Goal: Task Accomplishment & Management: Manage account settings

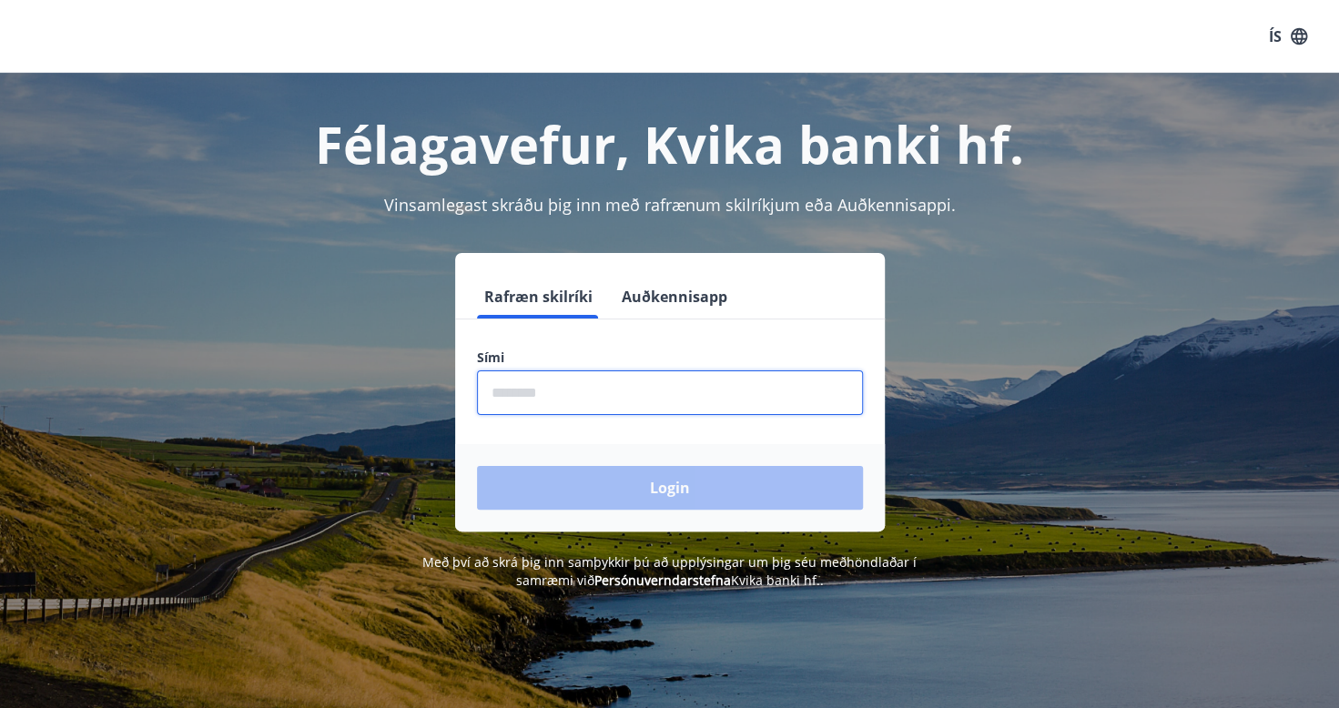
drag, startPoint x: 557, startPoint y: 402, endPoint x: 473, endPoint y: 380, distance: 86.5
click at [557, 402] on input "phone" at bounding box center [670, 392] width 386 height 45
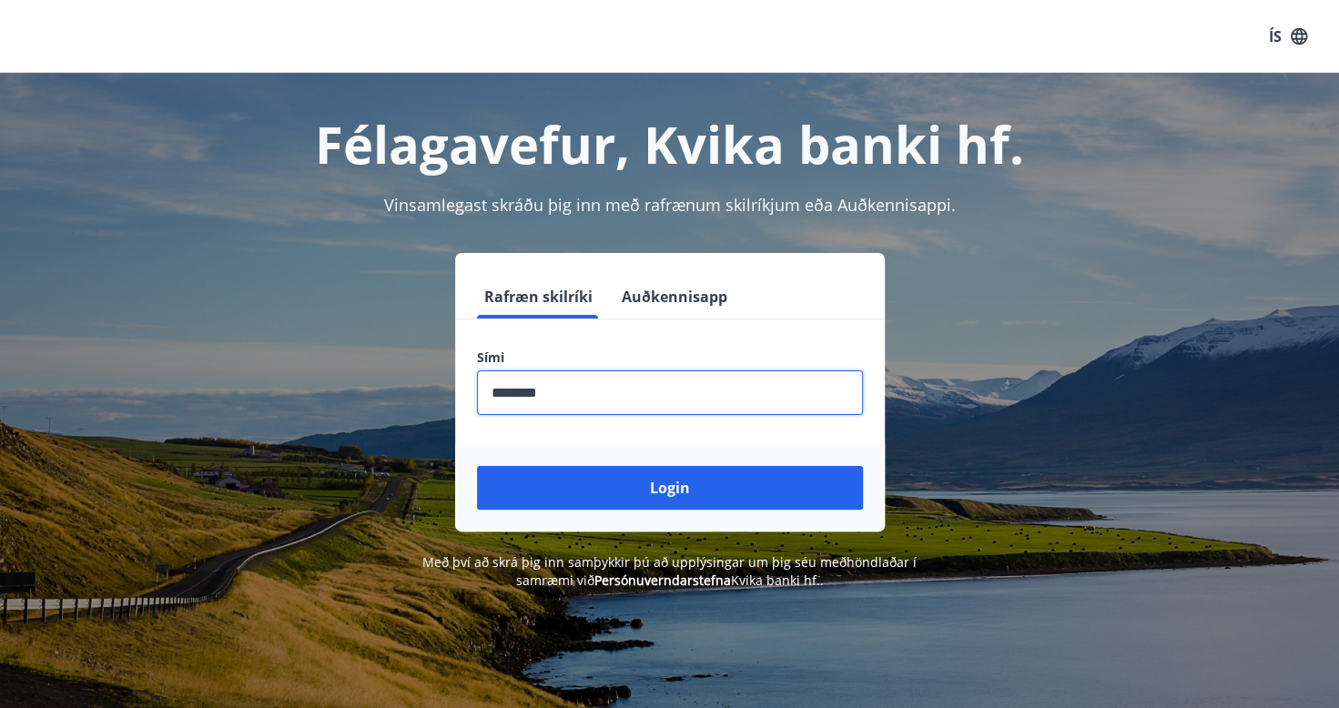
type input "********"
click at [477, 466] on button "Login" at bounding box center [670, 488] width 386 height 44
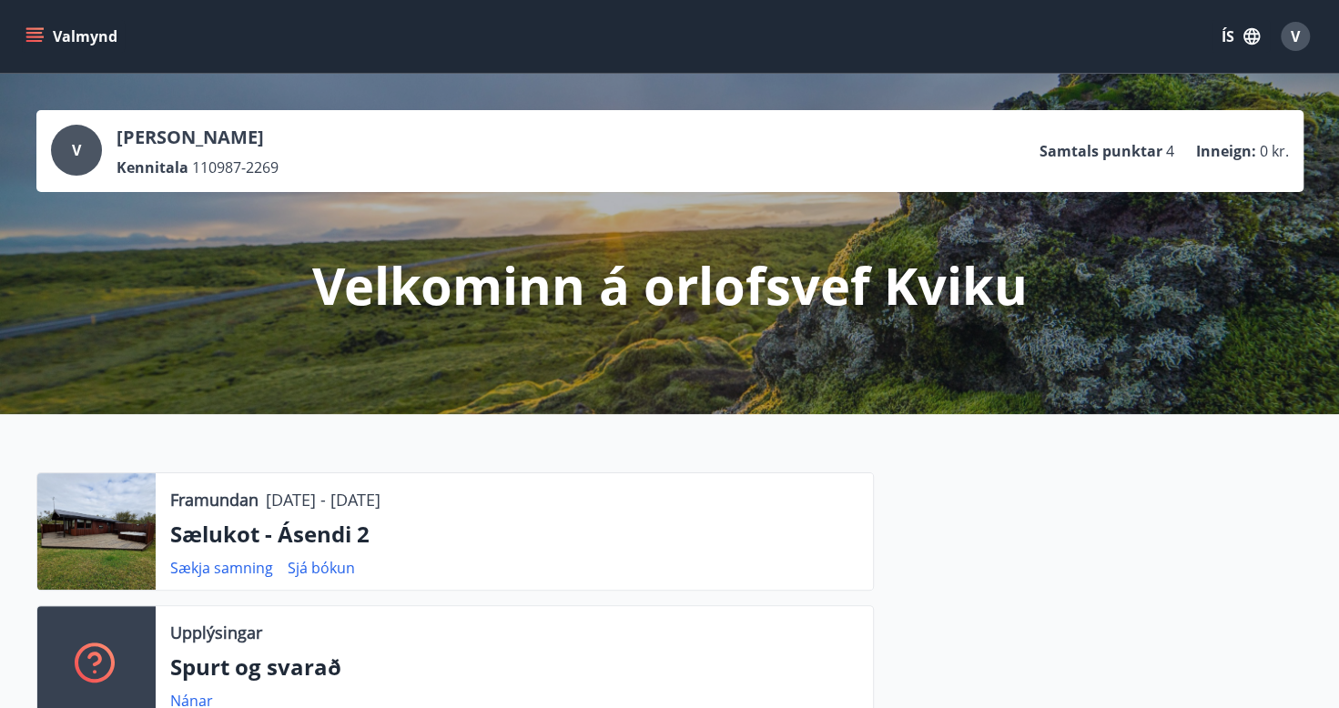
click at [35, 35] on icon "menu" at bounding box center [34, 36] width 18 height 18
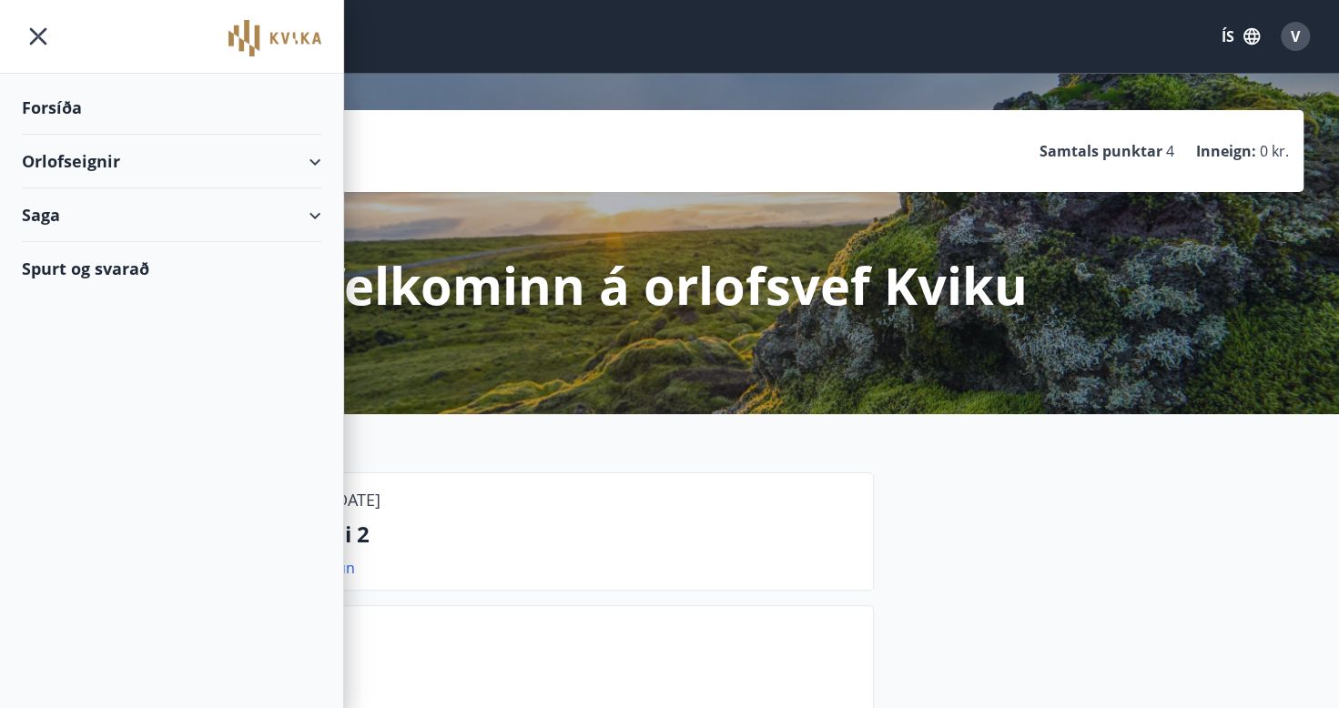
click at [309, 158] on div "Orlofseignir" at bounding box center [171, 162] width 299 height 54
click at [81, 209] on div "Framboð" at bounding box center [171, 207] width 270 height 38
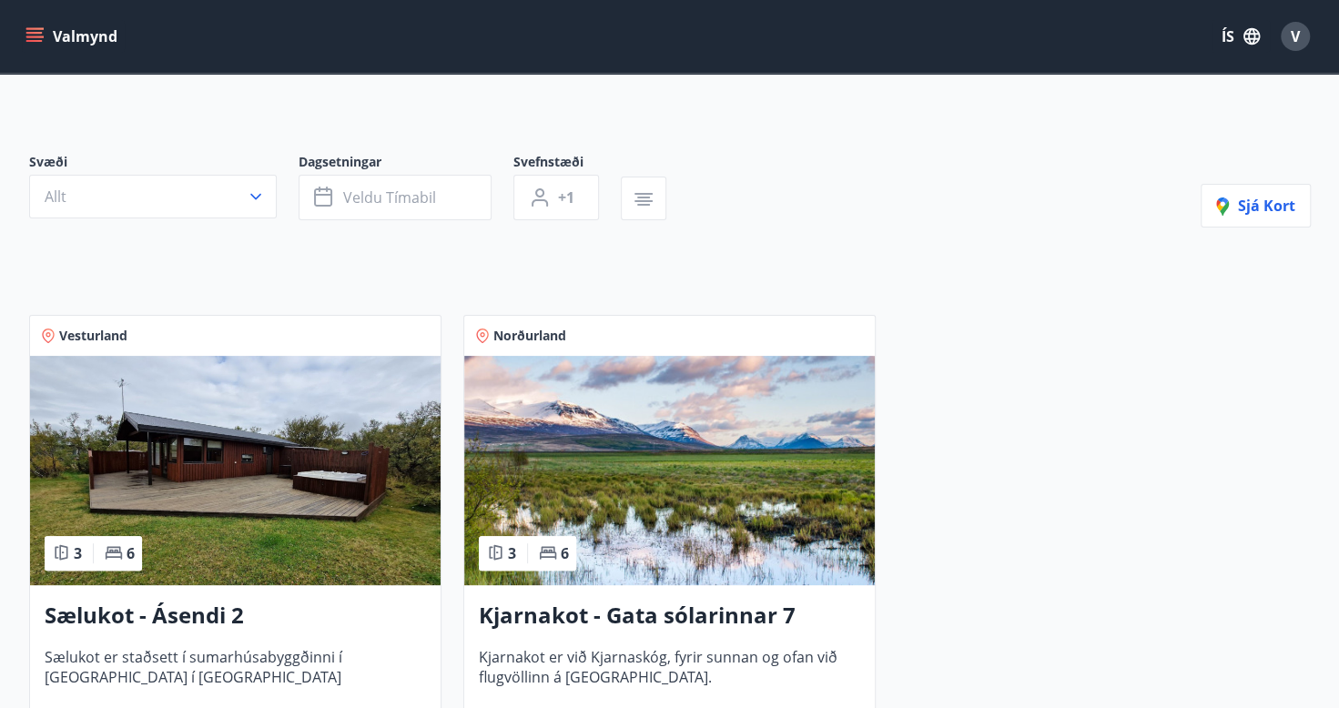
scroll to position [273, 0]
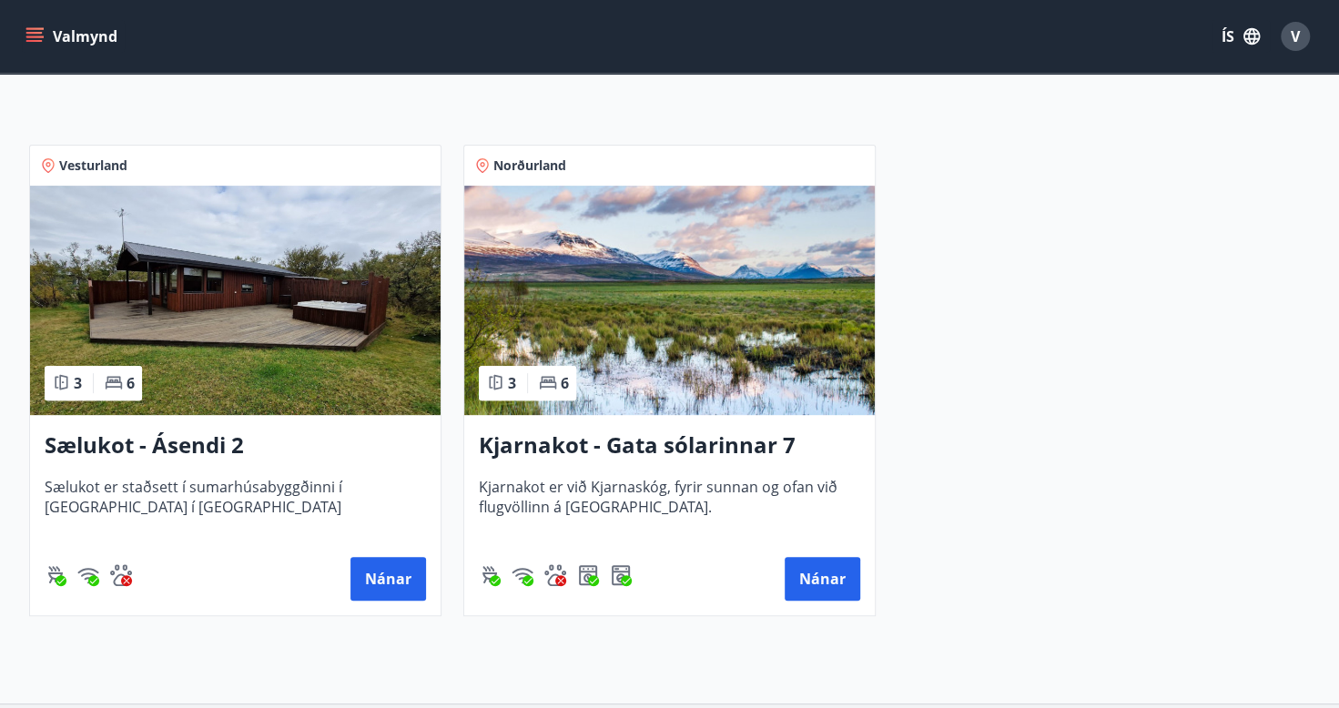
click at [196, 440] on h3 "Sælukot - Ásendi 2" at bounding box center [235, 446] width 381 height 33
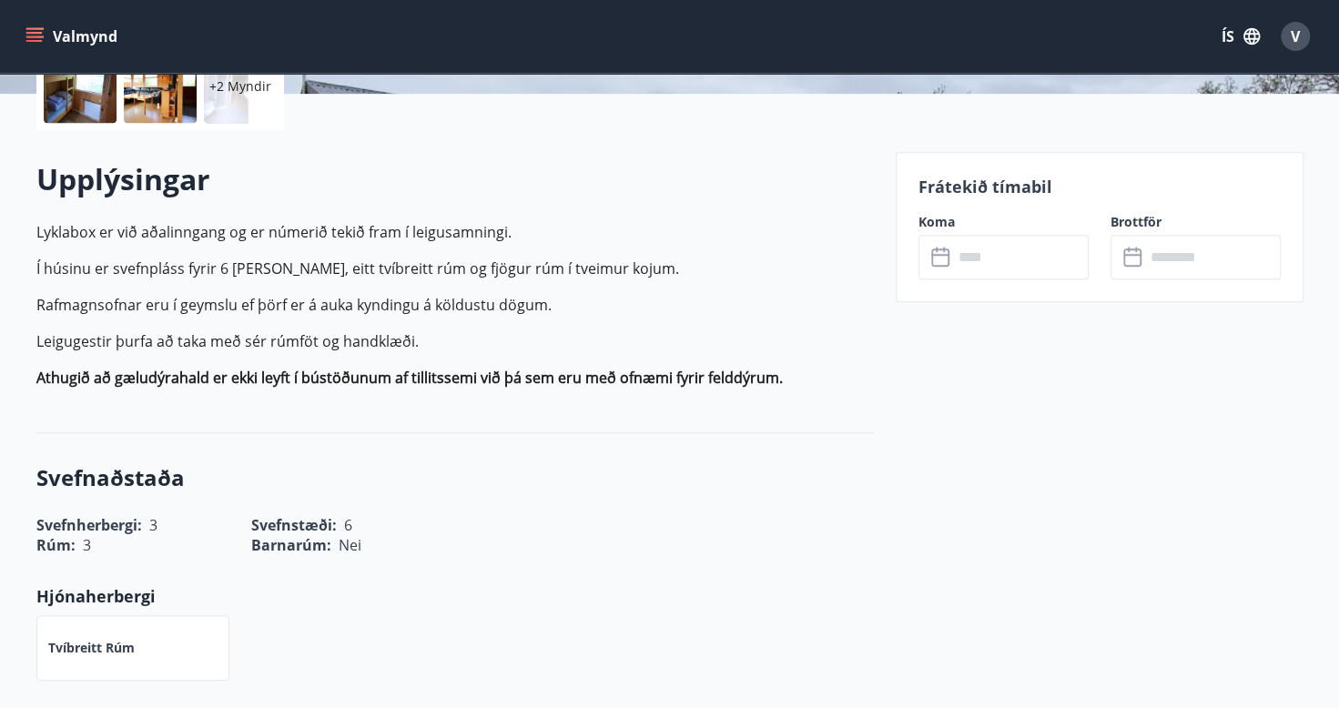
scroll to position [455, 0]
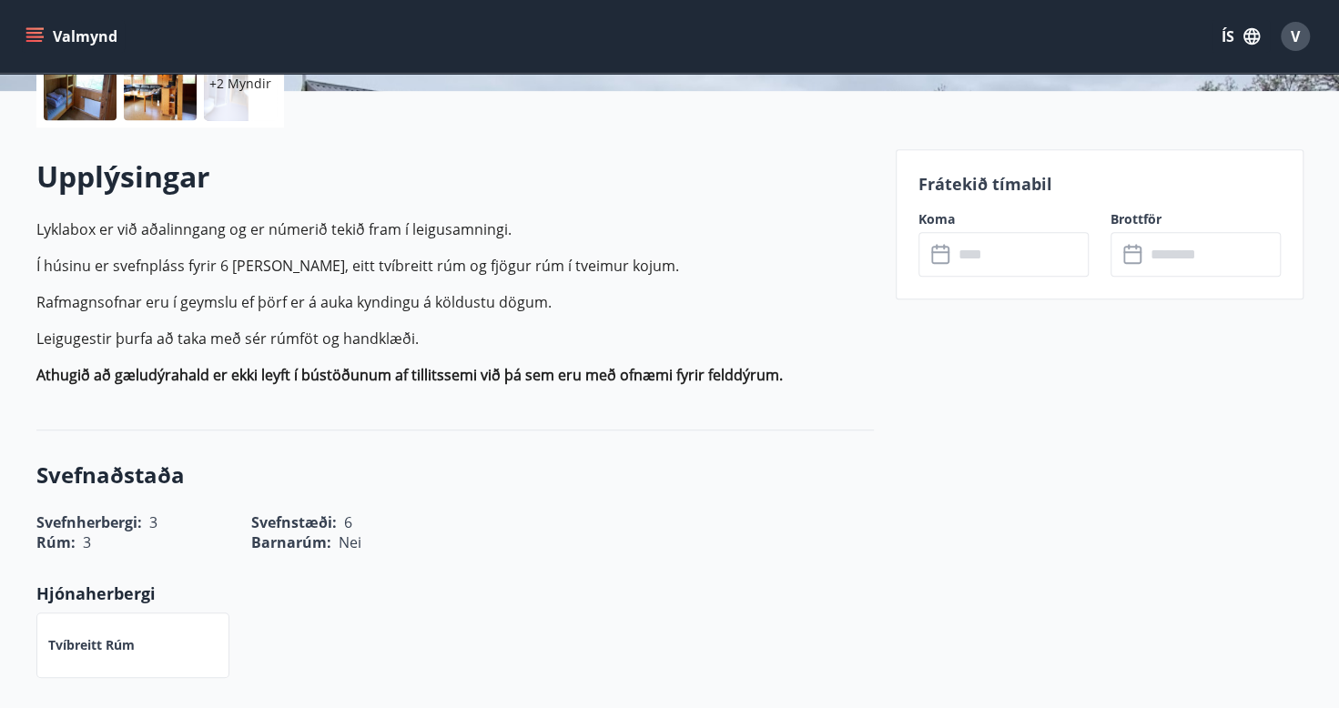
click at [1033, 267] on input "text" at bounding box center [1021, 254] width 136 height 45
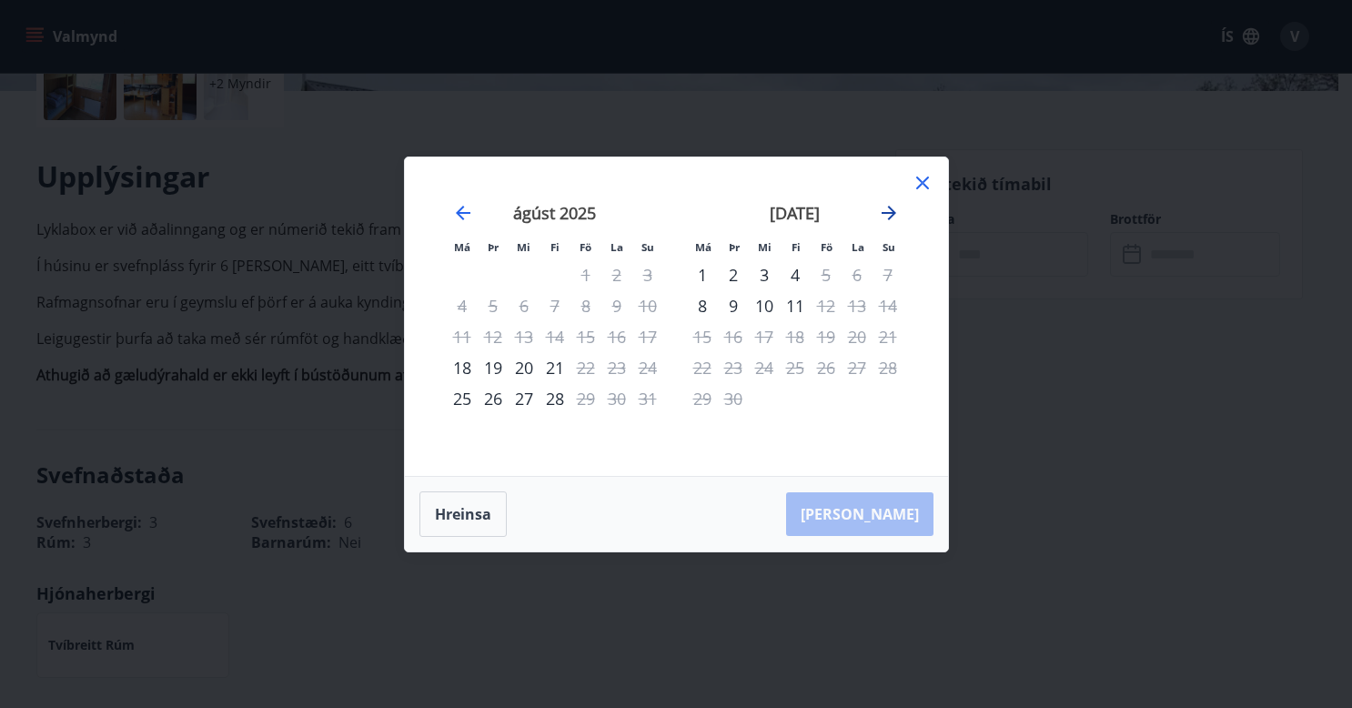
click at [897, 214] on icon "Move forward to switch to the next month." at bounding box center [889, 213] width 22 height 22
click at [930, 182] on icon at bounding box center [923, 183] width 22 height 22
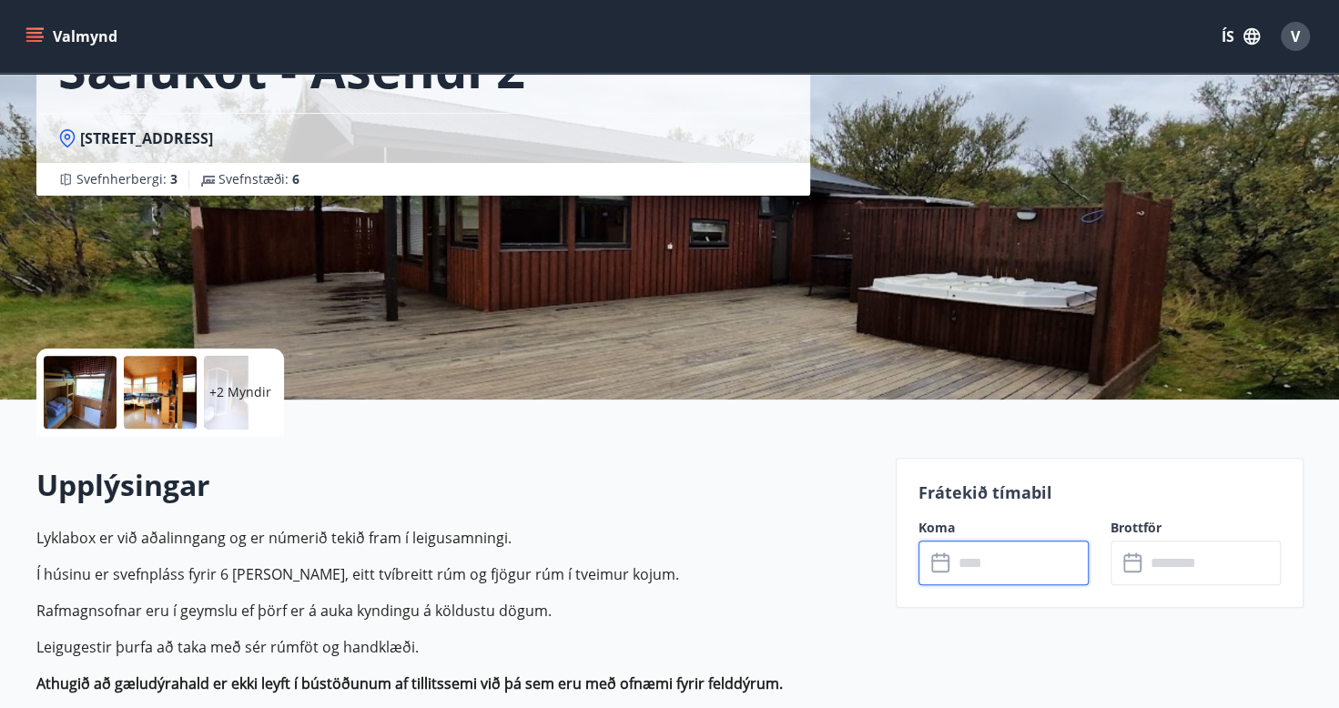
scroll to position [0, 0]
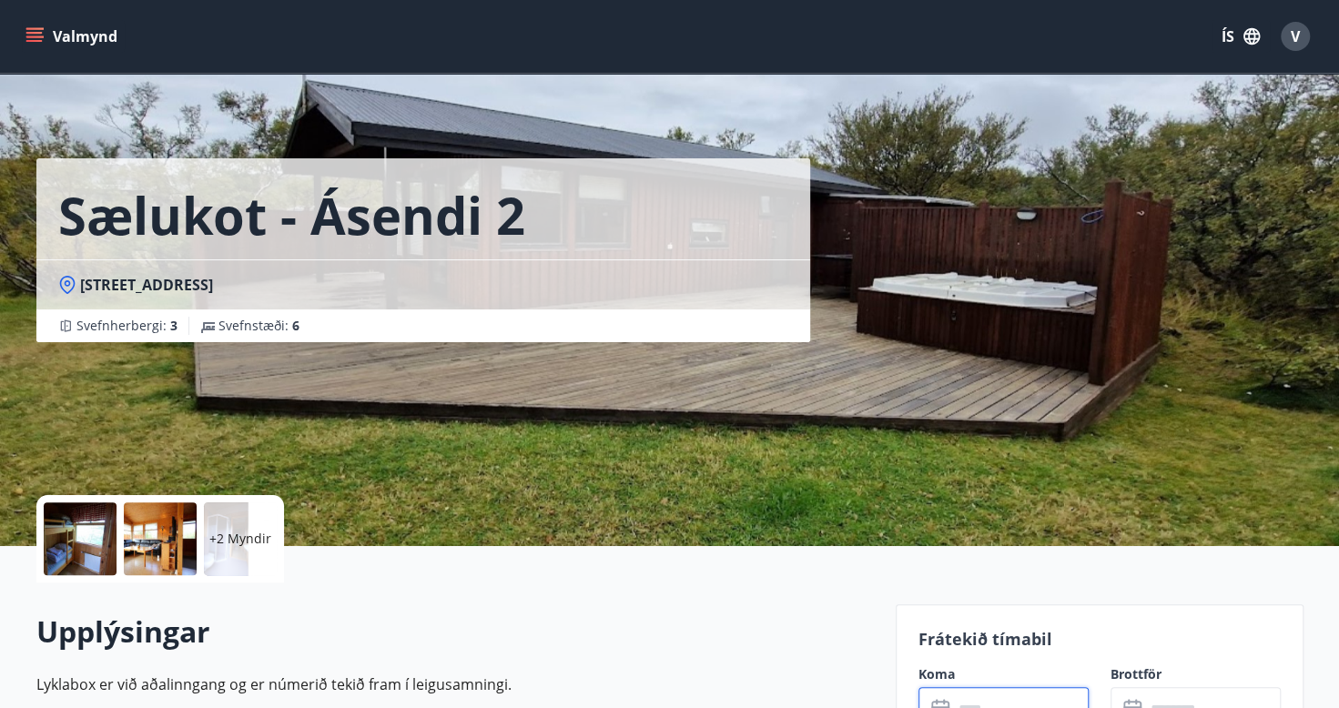
click at [21, 35] on div "Valmynd ÍS V" at bounding box center [669, 36] width 1339 height 73
click at [39, 35] on icon "menu" at bounding box center [34, 36] width 18 height 18
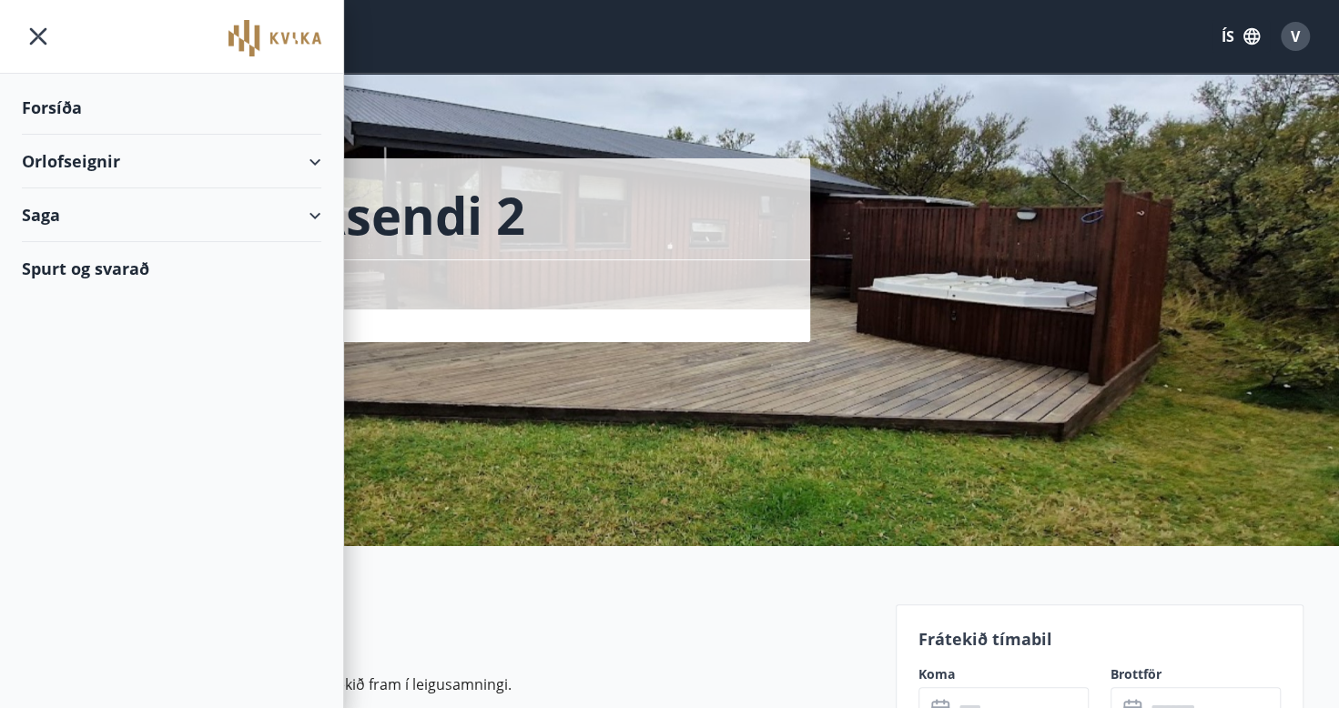
click at [320, 166] on div "Orlofseignir" at bounding box center [171, 162] width 299 height 54
click at [62, 102] on div "Forsíða" at bounding box center [171, 108] width 299 height 54
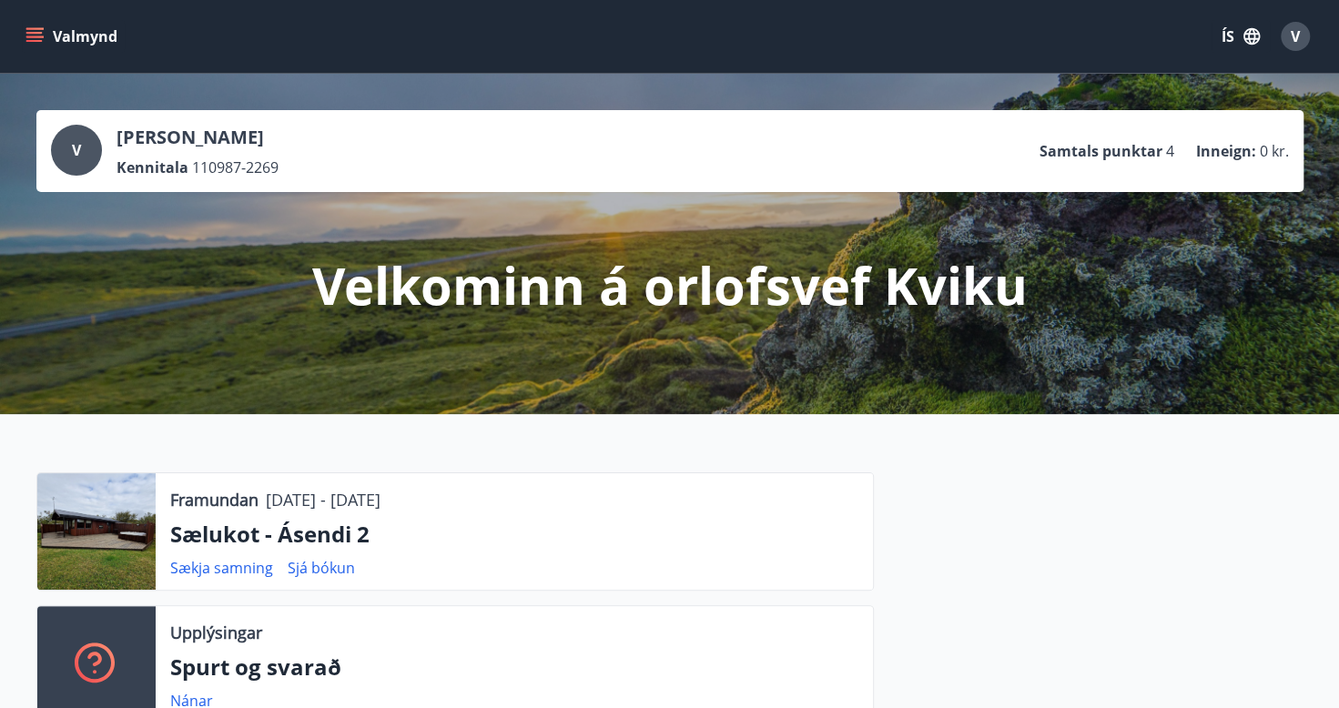
click at [1299, 46] on div "V" at bounding box center [1294, 36] width 29 height 29
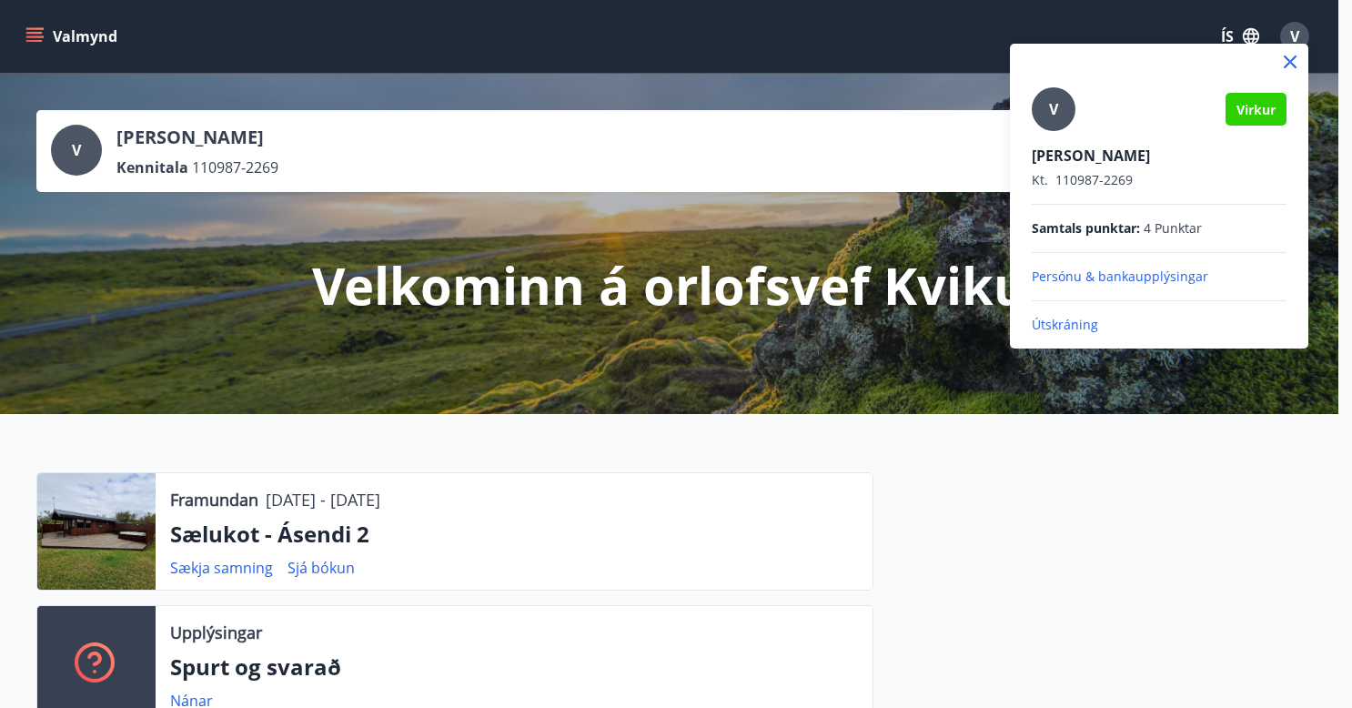
click at [51, 34] on div at bounding box center [676, 354] width 1352 height 708
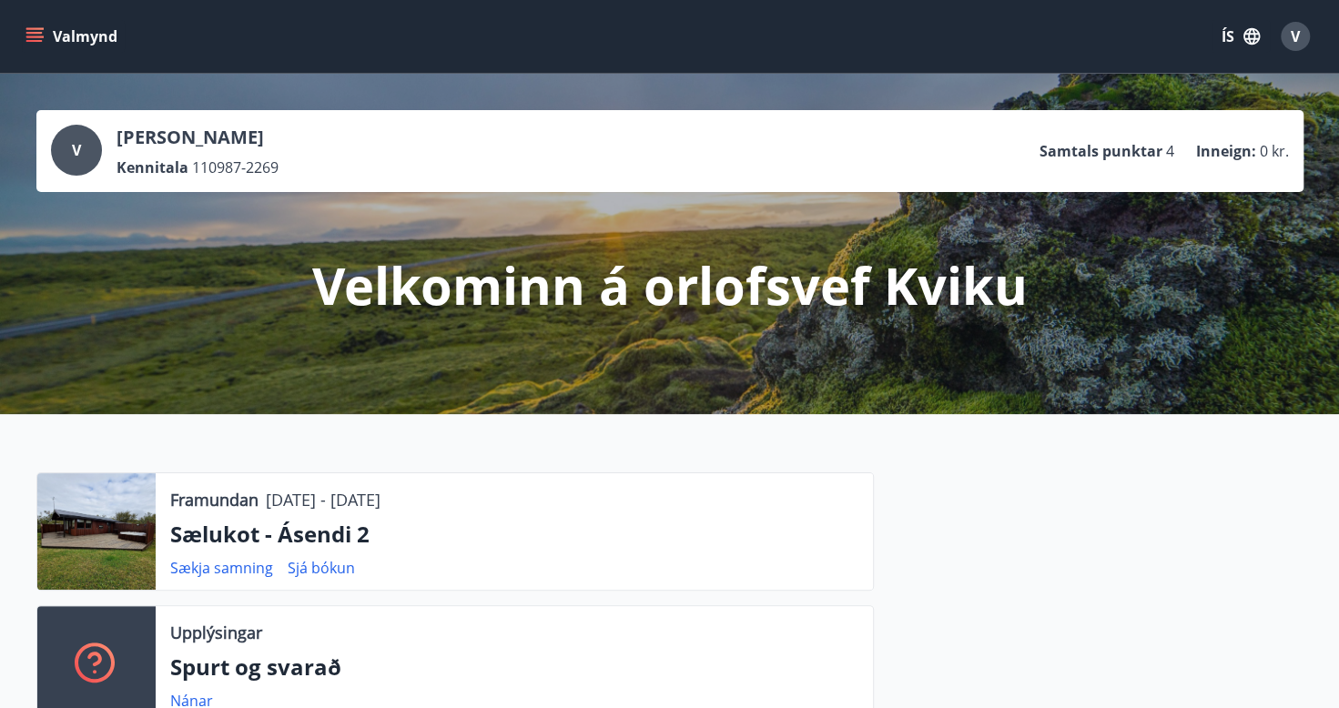
click at [27, 36] on icon "menu" at bounding box center [36, 36] width 20 height 2
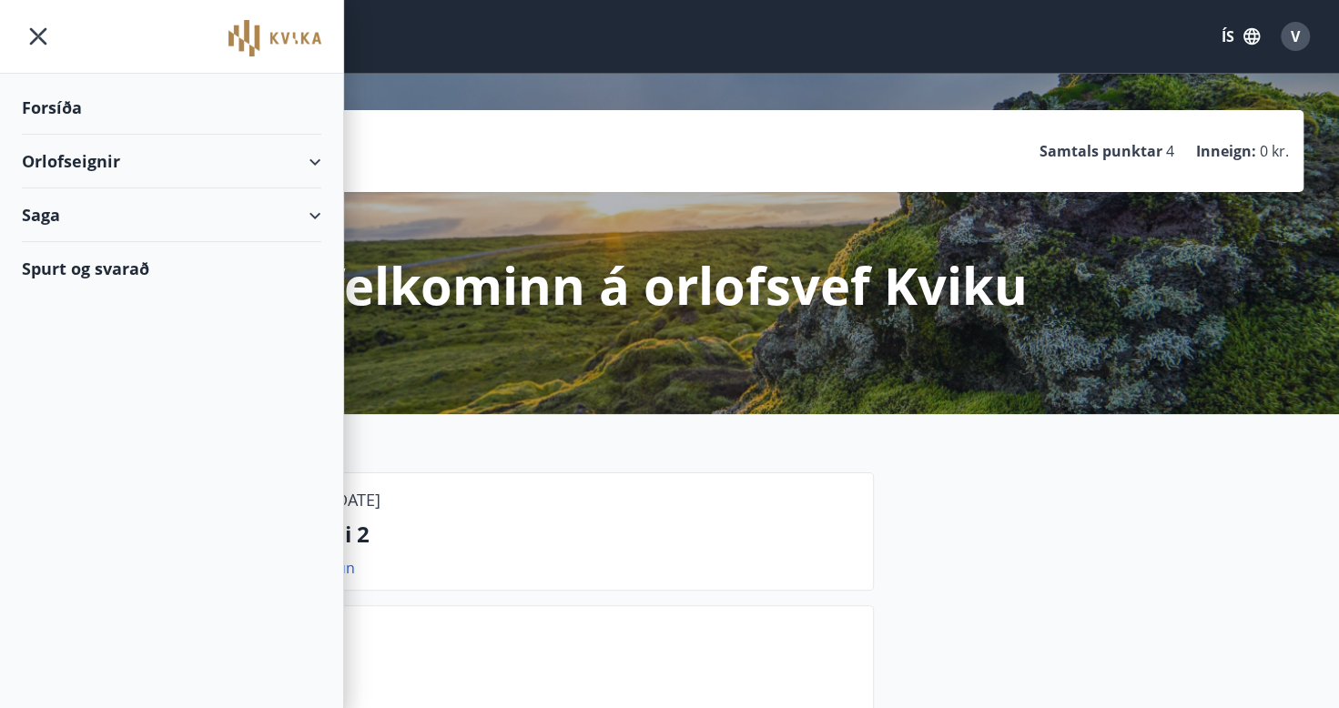
click at [315, 213] on div "Saga" at bounding box center [171, 215] width 299 height 54
click at [53, 258] on div "Bókanir" at bounding box center [171, 261] width 270 height 38
